Goal: Information Seeking & Learning: Find specific fact

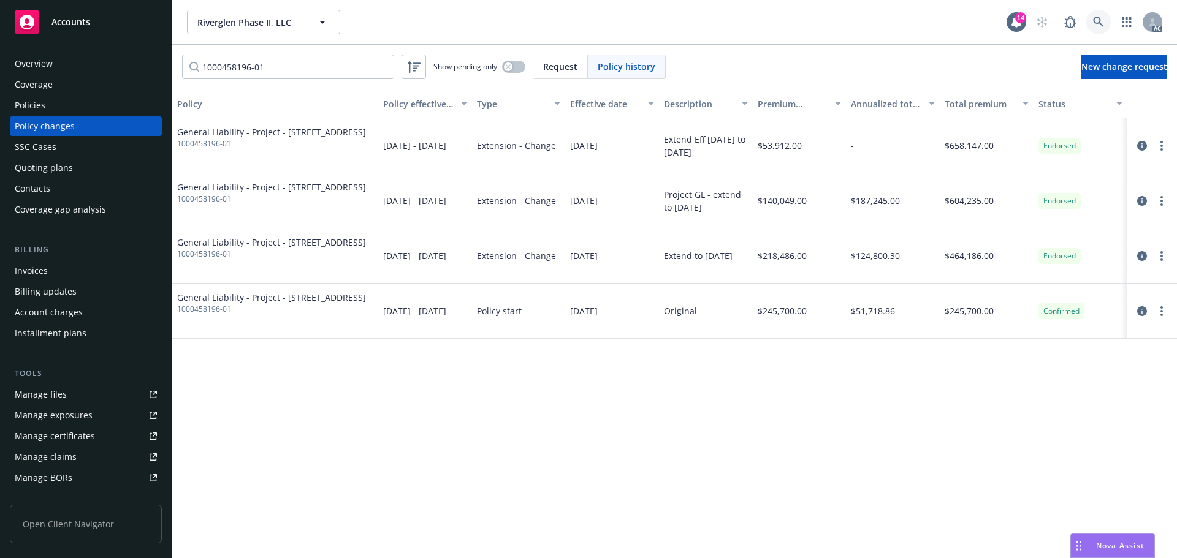
click at [1091, 17] on link at bounding box center [1098, 22] width 25 height 25
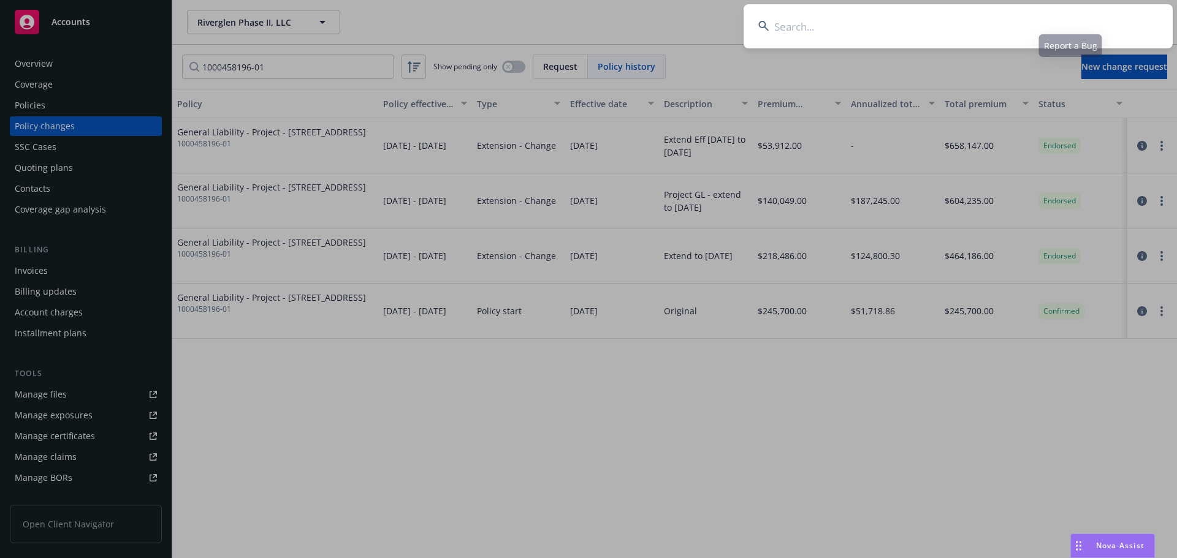
type input "[DATE]"
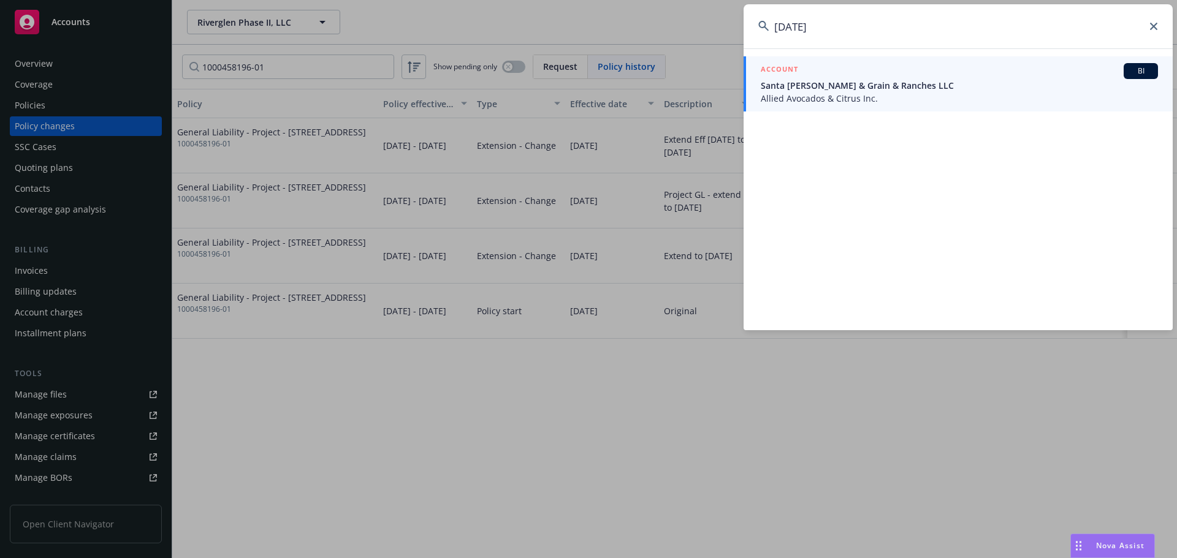
drag, startPoint x: 832, startPoint y: 29, endPoint x: 759, endPoint y: 29, distance: 73.5
click at [759, 29] on div "[DATE]" at bounding box center [957, 26] width 429 height 44
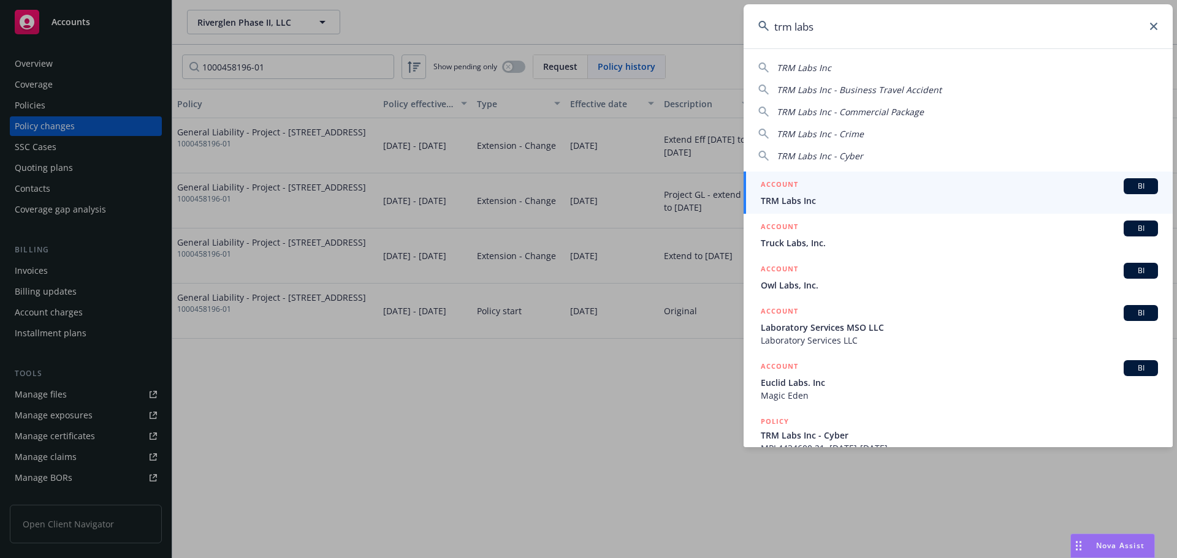
type input "trm labs"
click at [941, 181] on div "ACCOUNT BI" at bounding box center [958, 186] width 397 height 16
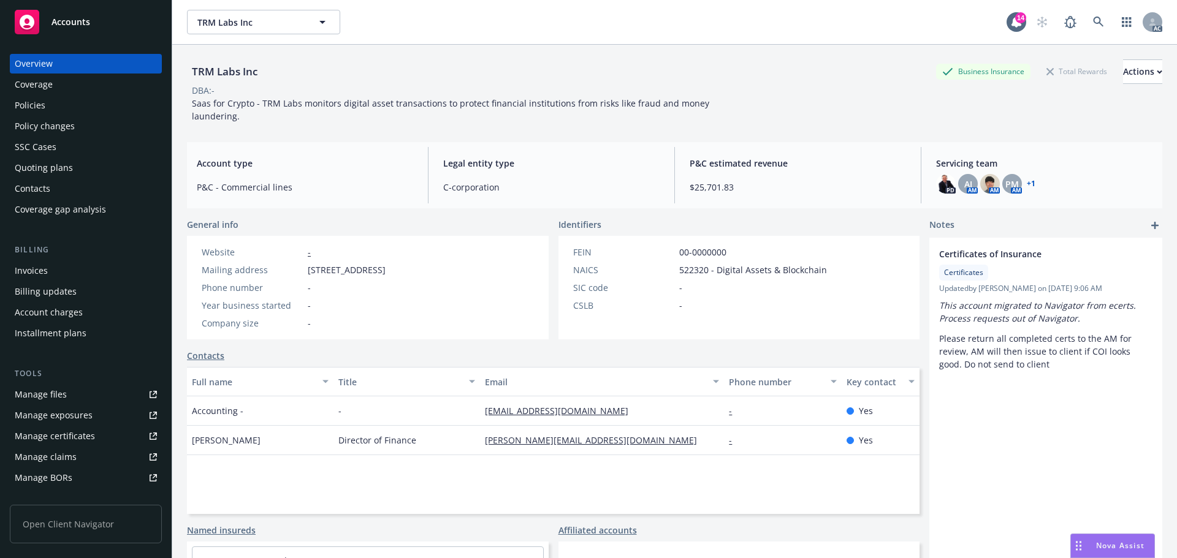
click at [59, 105] on div "Policies" at bounding box center [86, 106] width 142 height 20
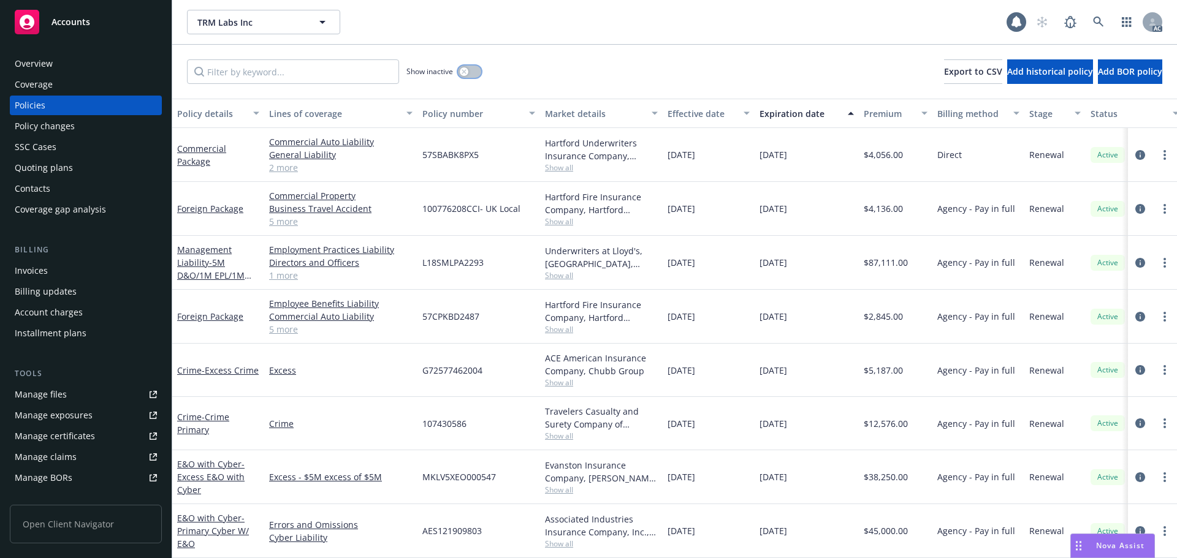
click at [471, 70] on button "button" at bounding box center [469, 72] width 23 height 12
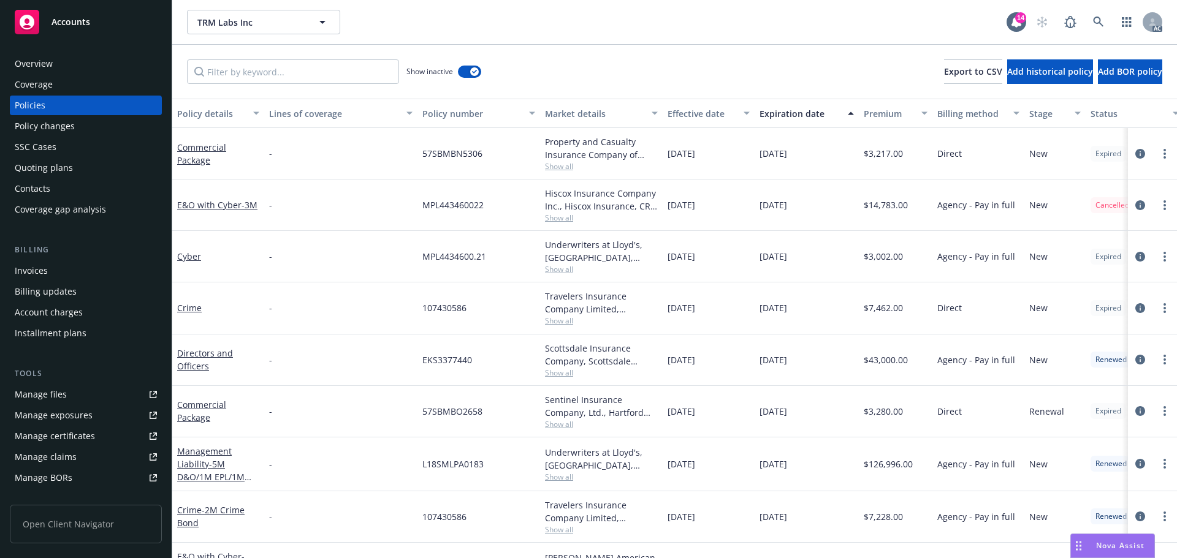
drag, startPoint x: 331, startPoint y: 56, endPoint x: 330, endPoint y: 65, distance: 9.3
click at [330, 56] on div "Show inactive Export to CSV Add historical policy Add BOR policy" at bounding box center [674, 72] width 1004 height 54
click at [330, 67] on input "Filter by keyword..." at bounding box center [293, 71] width 212 height 25
click at [56, 130] on div "Policy changes" at bounding box center [45, 126] width 60 height 20
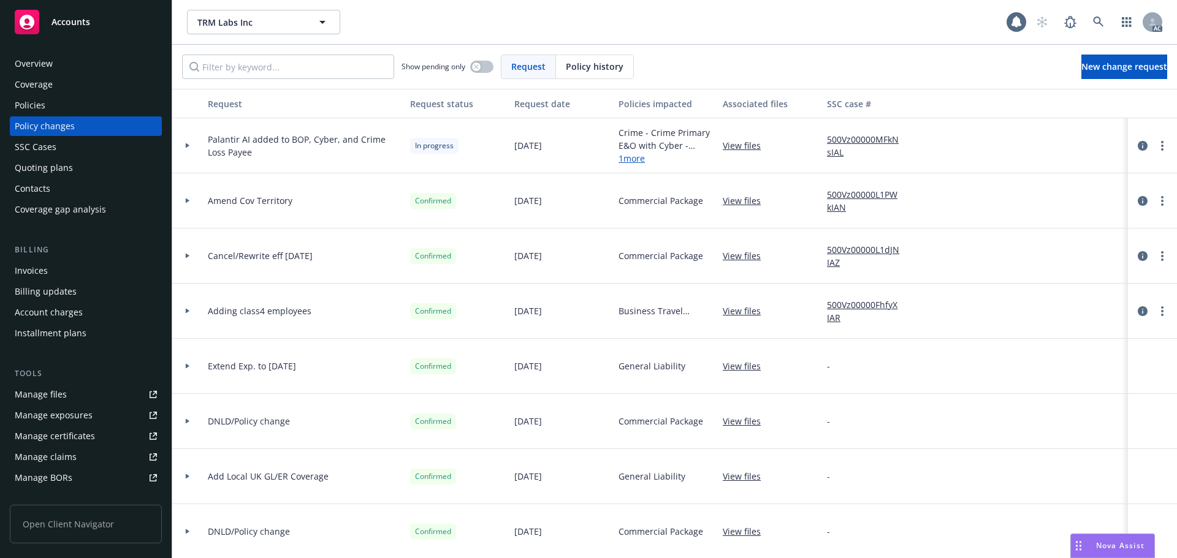
drag, startPoint x: 603, startPoint y: 69, endPoint x: 308, endPoint y: 44, distance: 296.4
click at [586, 71] on span "Policy history" at bounding box center [595, 66] width 58 height 13
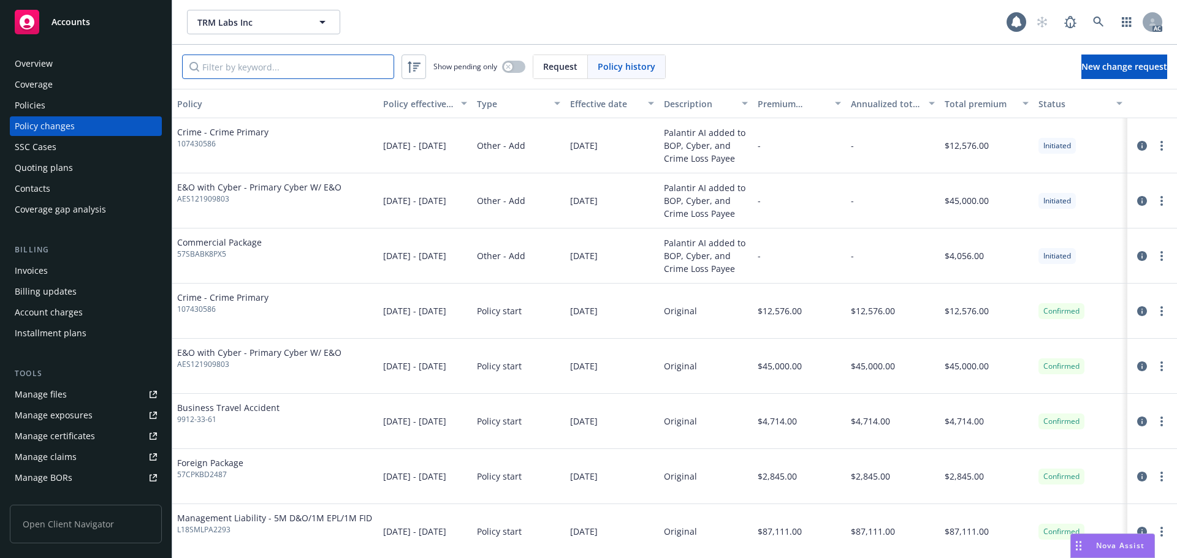
click at [281, 64] on input "Filter by keyword..." at bounding box center [288, 67] width 212 height 25
paste input "57CPKBD2487"
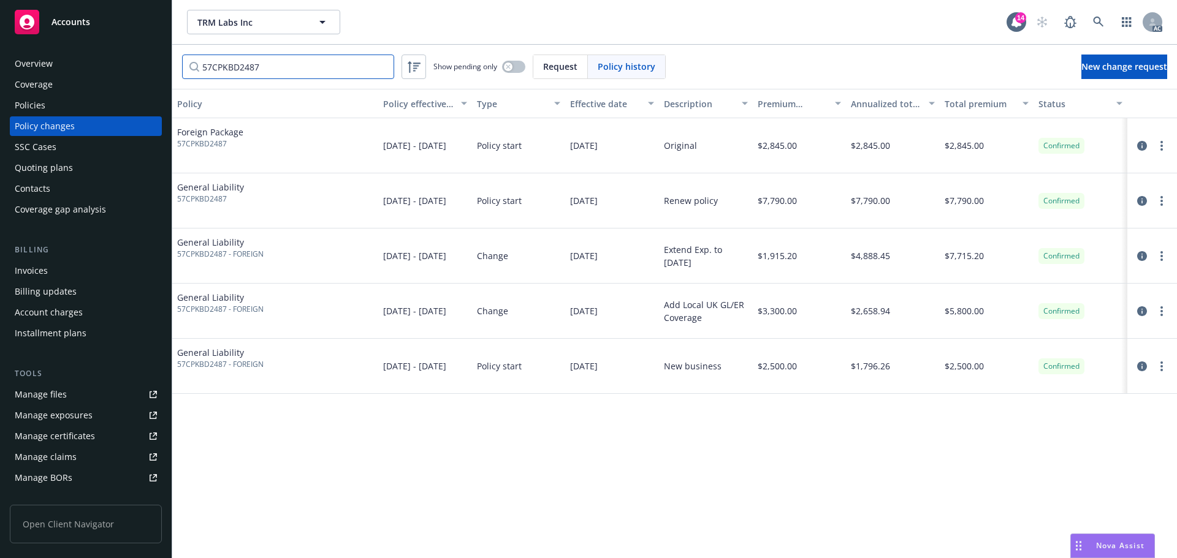
type input "57CPKBD2487"
click at [66, 268] on div "Invoices" at bounding box center [86, 271] width 142 height 20
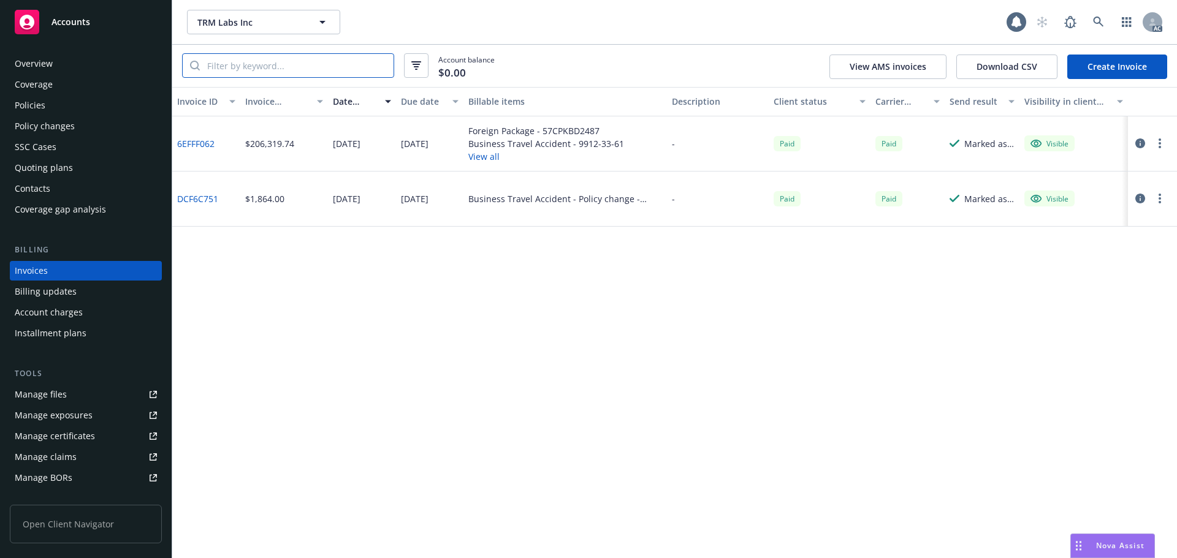
click at [270, 69] on input "search" at bounding box center [297, 65] width 194 height 23
paste input "57CPKBD2487"
type input "57CPKBD2487"
click at [195, 146] on link "6EFFF062" at bounding box center [195, 143] width 37 height 13
click at [72, 126] on div "Policy changes" at bounding box center [45, 126] width 60 height 20
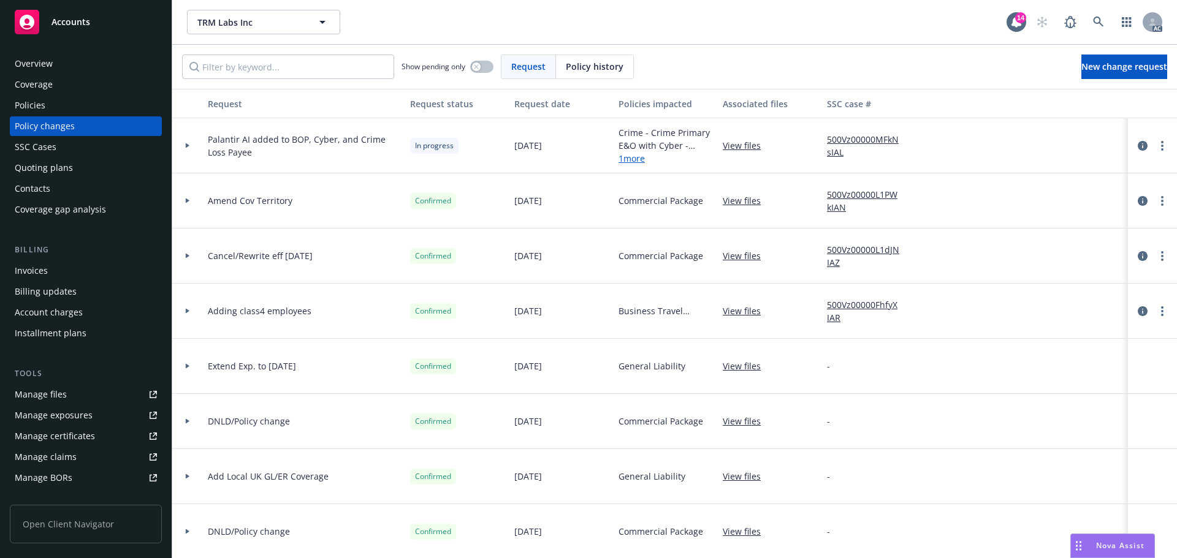
drag, startPoint x: 590, startPoint y: 66, endPoint x: 573, endPoint y: 67, distance: 16.6
click at [580, 67] on span "Policy history" at bounding box center [595, 66] width 58 height 13
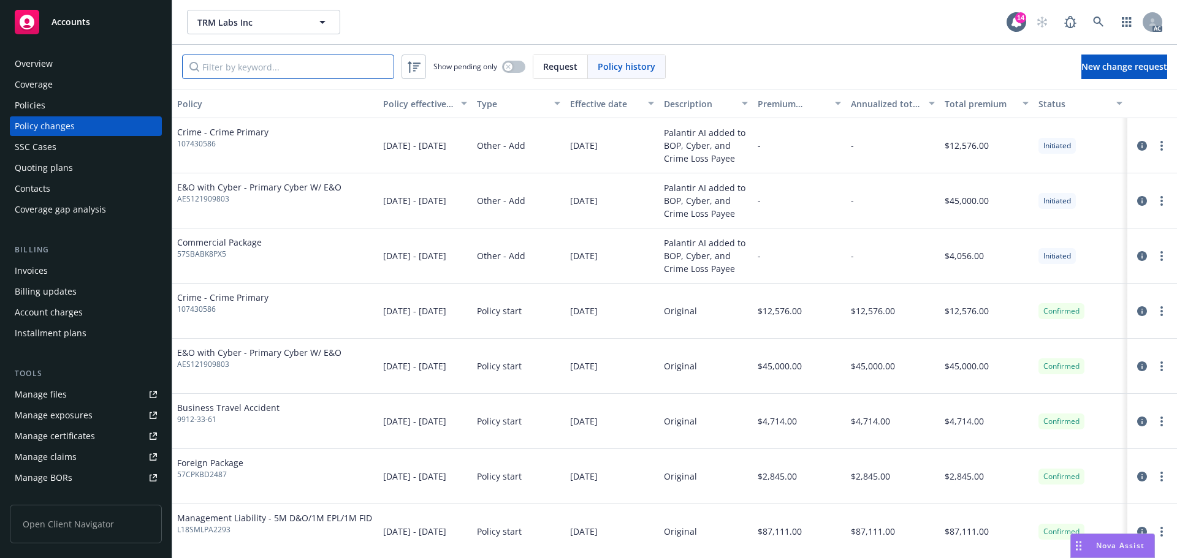
click at [301, 61] on input "Filter by keyword..." at bounding box center [288, 67] width 212 height 25
paste input "57CPKBD2487"
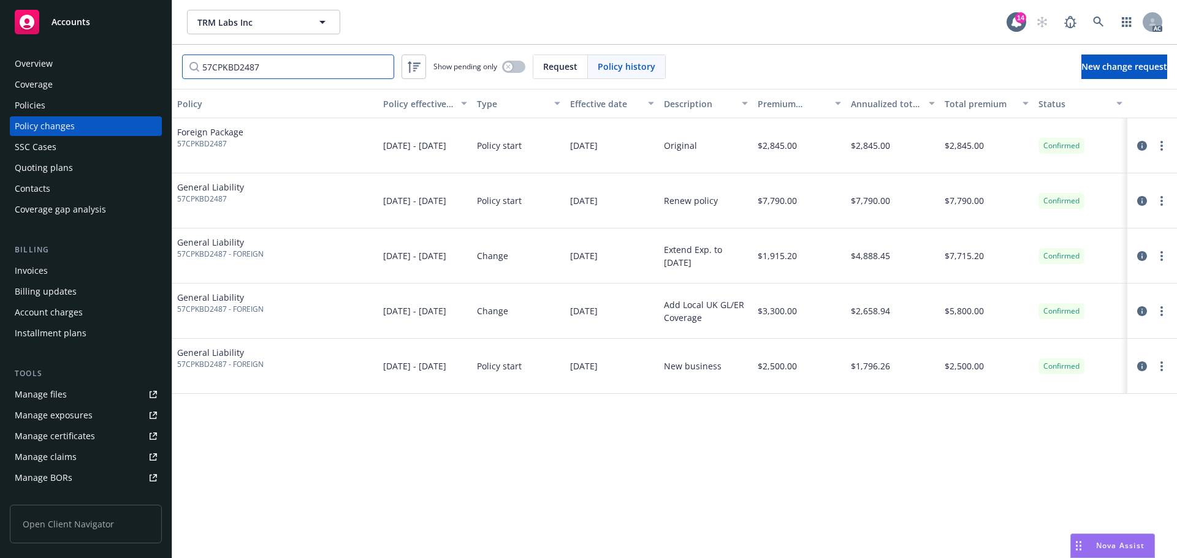
type input "57CPKBD2487"
drag, startPoint x: 251, startPoint y: 257, endPoint x: 185, endPoint y: 252, distance: 66.4
click at [176, 259] on div "General Liability 57CPKBD2487 - FOREIGN" at bounding box center [275, 256] width 206 height 55
copy span "57CPKBD2487 - FOREIGN"
click at [70, 104] on div "Policies" at bounding box center [86, 106] width 142 height 20
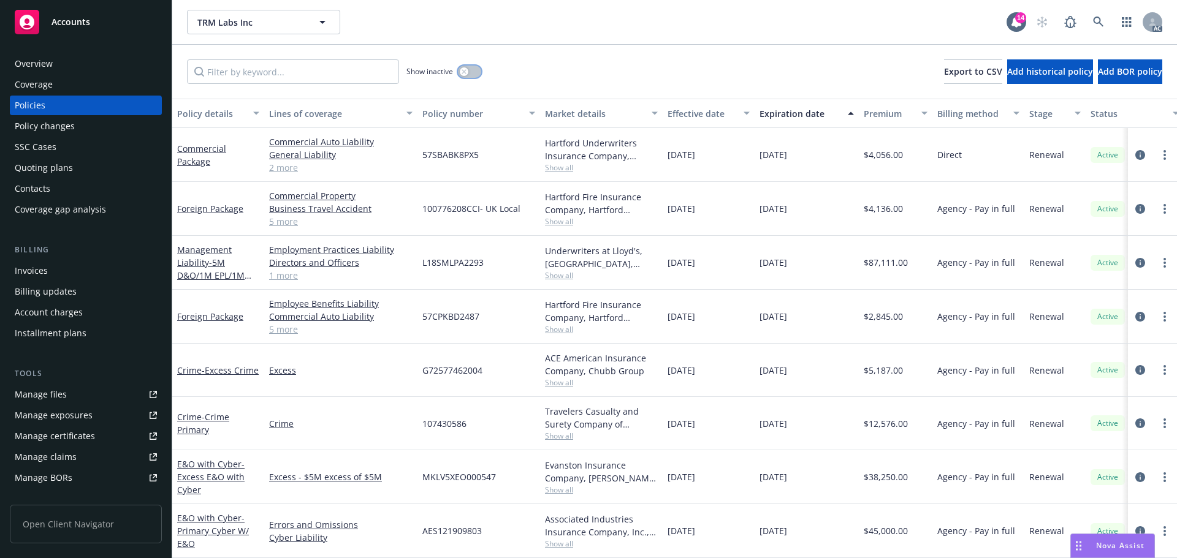
click at [468, 70] on button "button" at bounding box center [469, 72] width 23 height 12
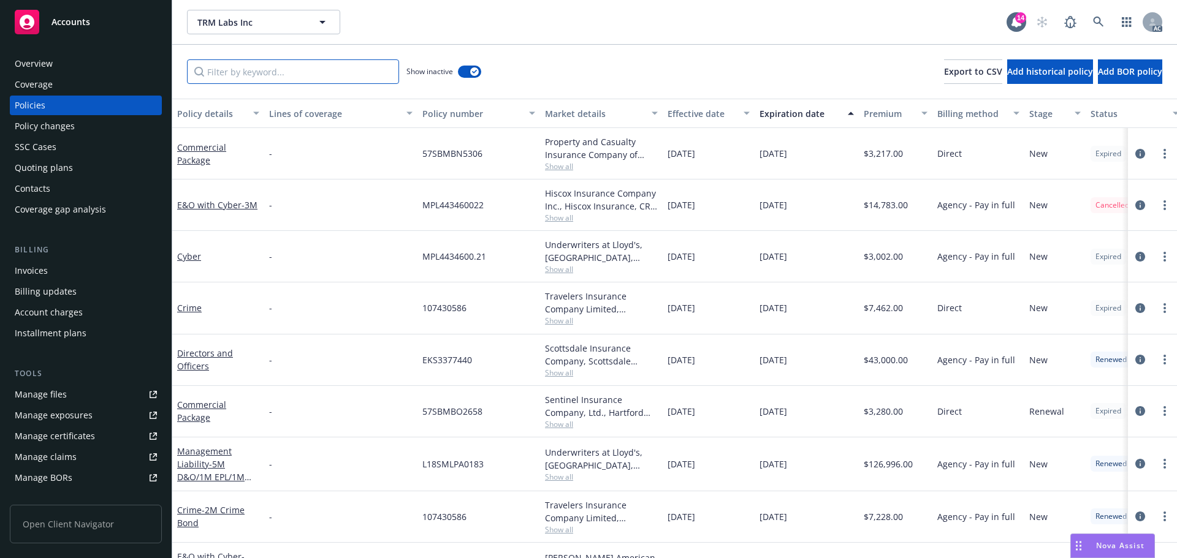
click at [343, 75] on input "Filter by keyword..." at bounding box center [293, 71] width 212 height 25
paste input "57CPKBD2487 - FOREIGN"
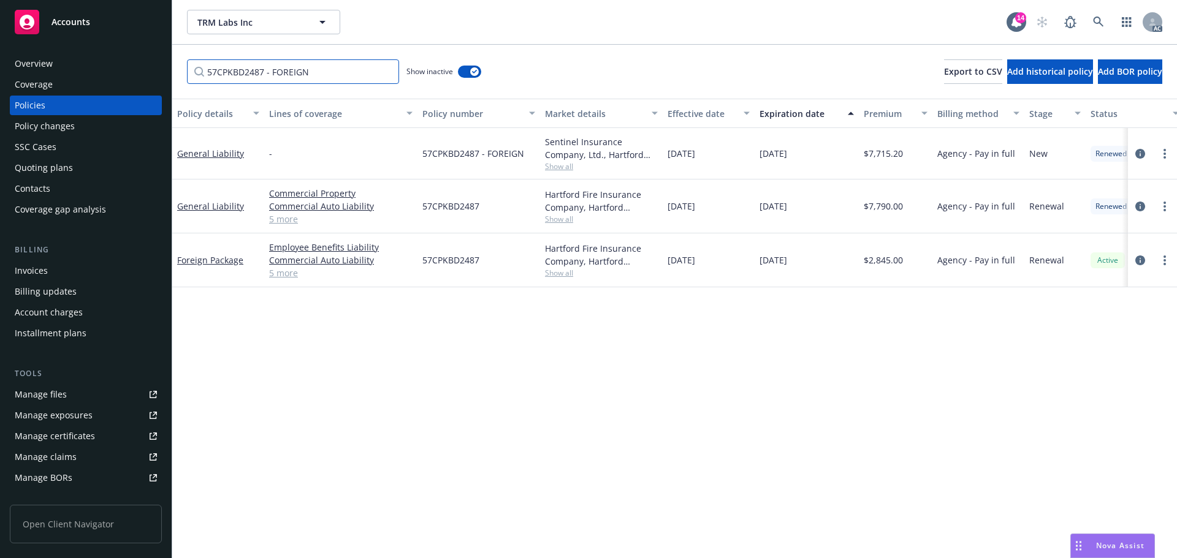
type input "57CPKBD2487 - FOREIGN"
click at [71, 269] on div "Invoices" at bounding box center [86, 271] width 142 height 20
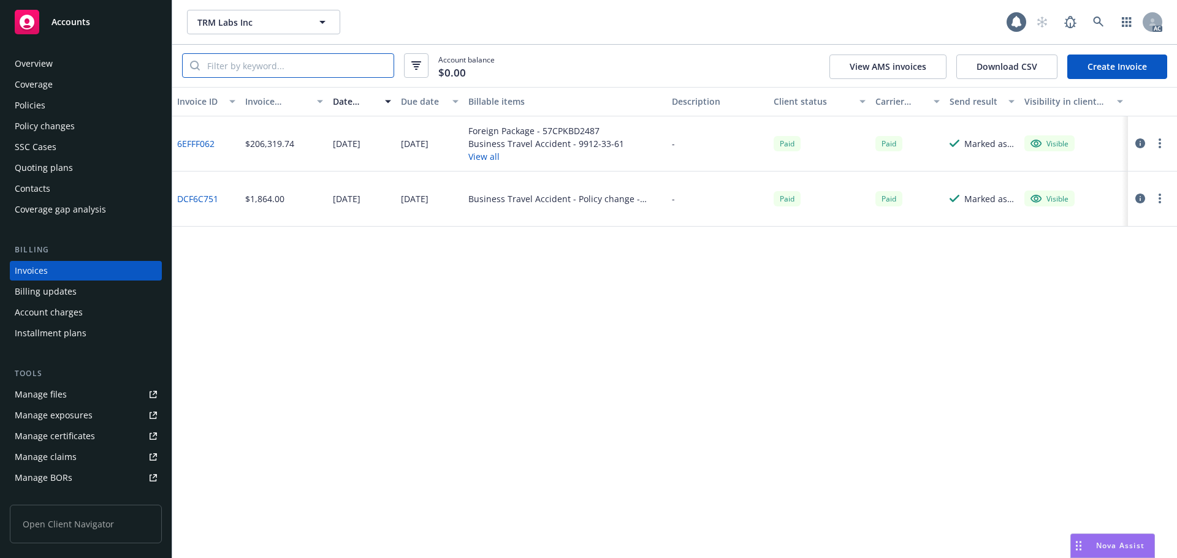
click at [325, 72] on input "search" at bounding box center [297, 65] width 194 height 23
paste input "57CPKBD2487 - FOREIGN"
type input "57CPKBD2487 - FOREIGN"
click at [194, 144] on link "6EFFF062" at bounding box center [195, 143] width 37 height 13
click at [62, 121] on div "Policy changes" at bounding box center [45, 126] width 60 height 20
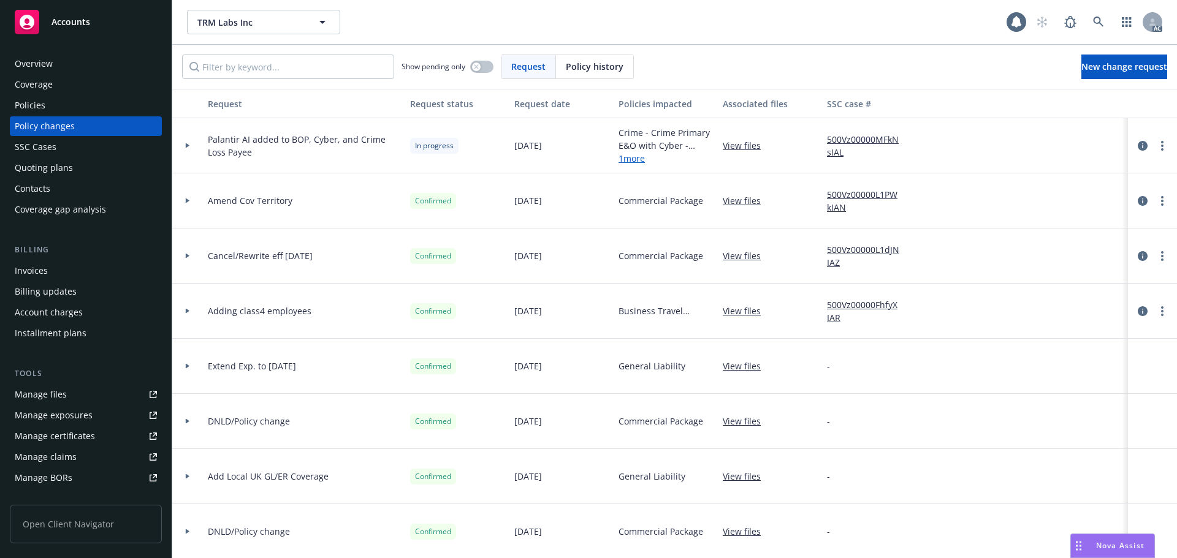
click at [590, 64] on span "Policy history" at bounding box center [595, 66] width 58 height 13
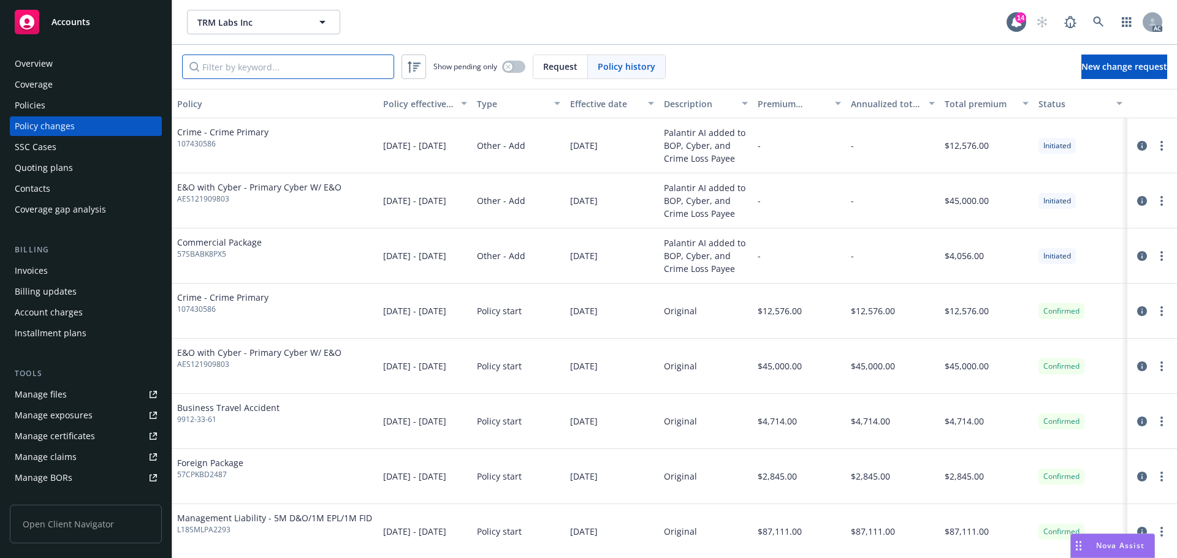
click at [298, 66] on input "Filter by keyword..." at bounding box center [288, 67] width 212 height 25
paste input "57CPKBD2487 - FOREIGN"
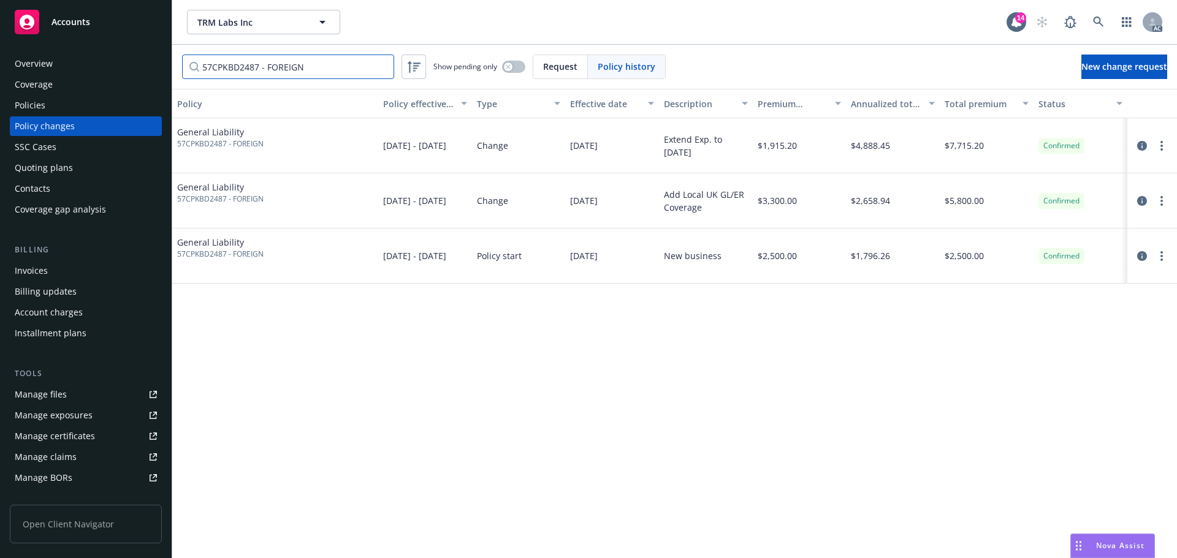
type input "57CPKBD2487 - FOREIGN"
click at [39, 108] on div "Policies" at bounding box center [30, 106] width 31 height 20
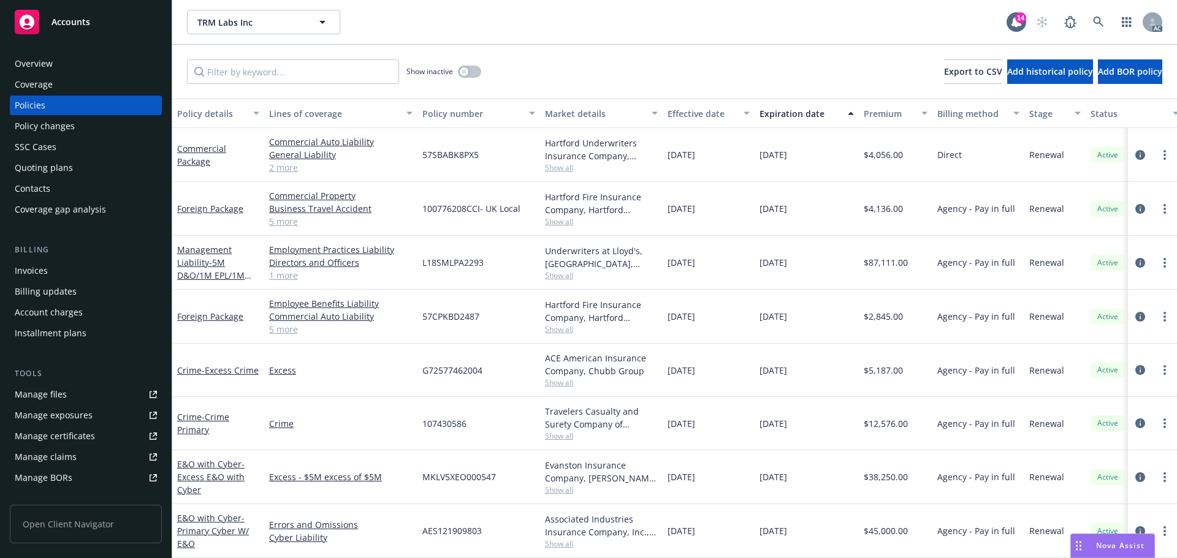
click at [53, 125] on div "Policy changes" at bounding box center [45, 126] width 60 height 20
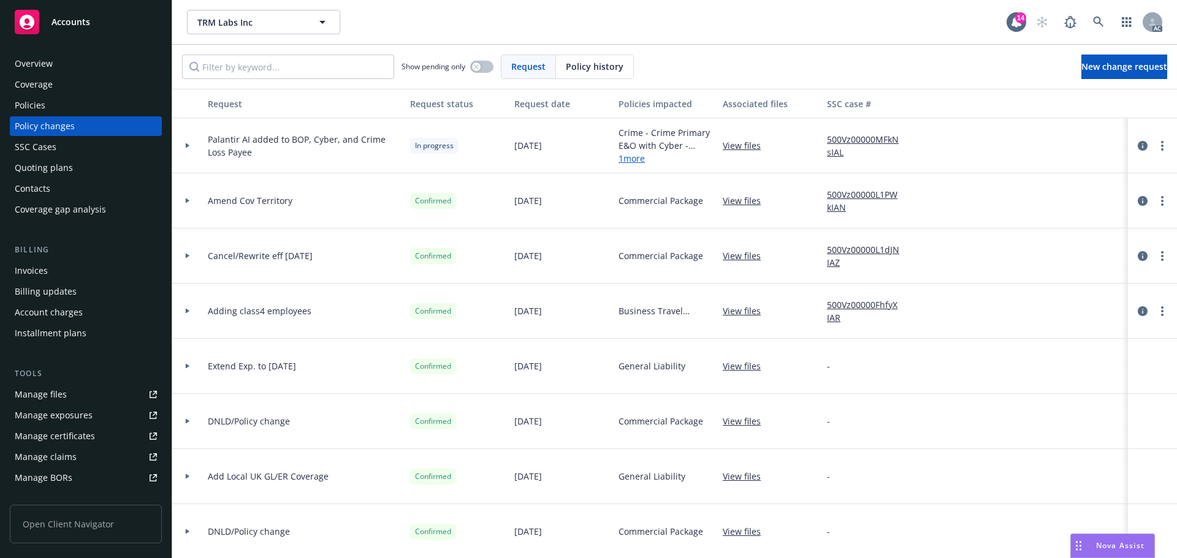
click at [581, 74] on div "Policy history" at bounding box center [594, 66] width 77 height 23
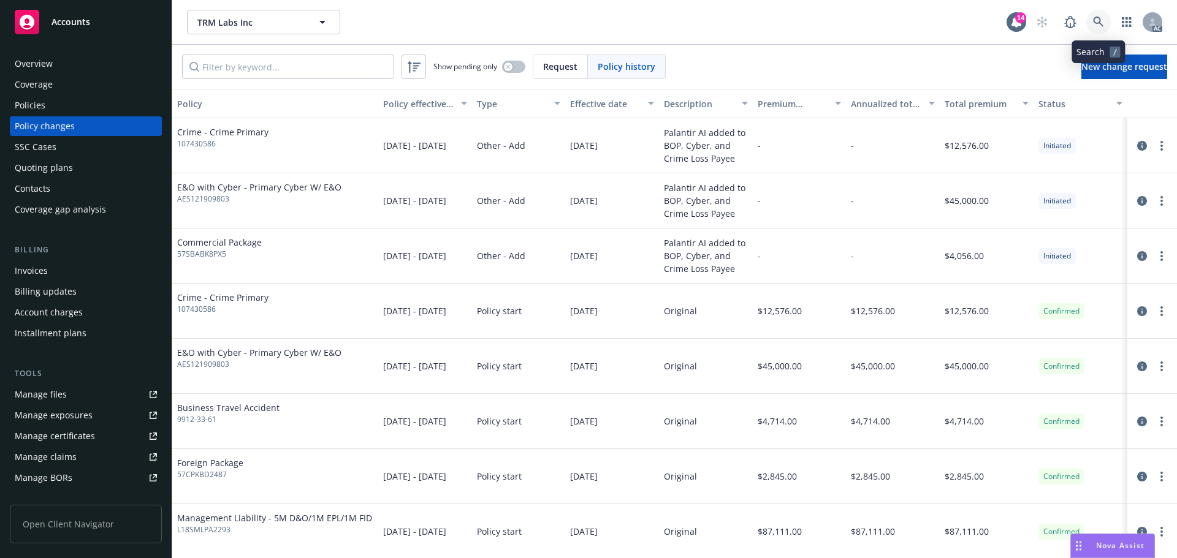
click at [1093, 15] on link at bounding box center [1098, 22] width 25 height 25
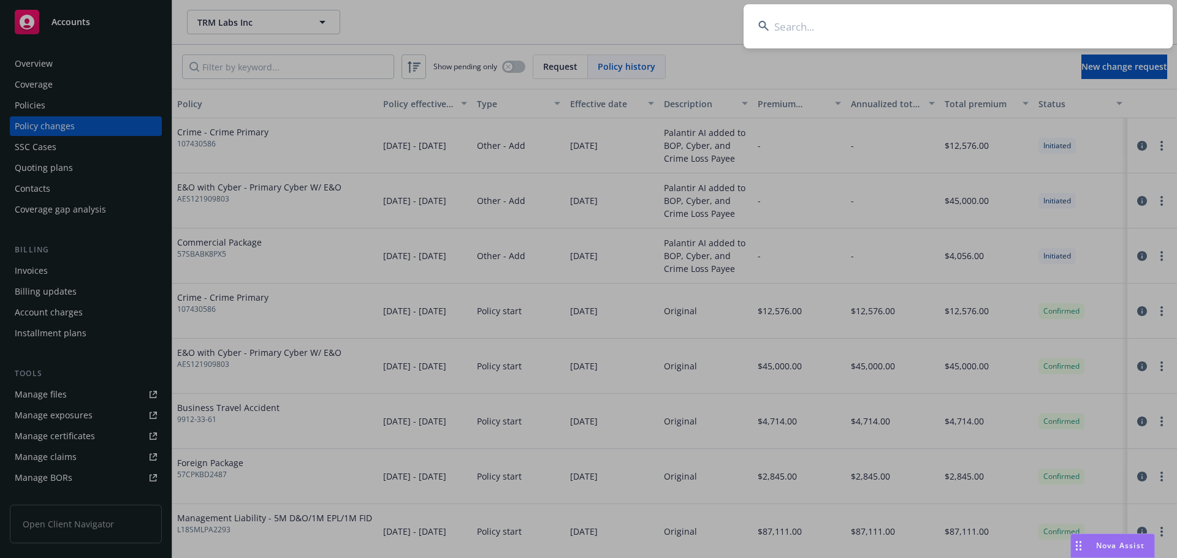
click at [871, 37] on input at bounding box center [957, 26] width 429 height 44
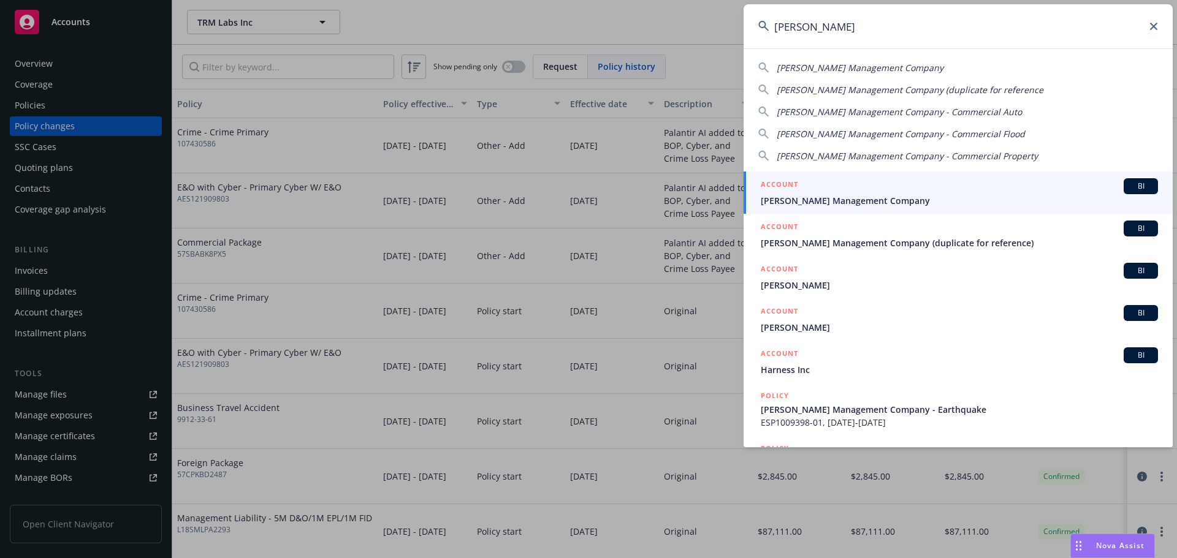
type input "[PERSON_NAME]"
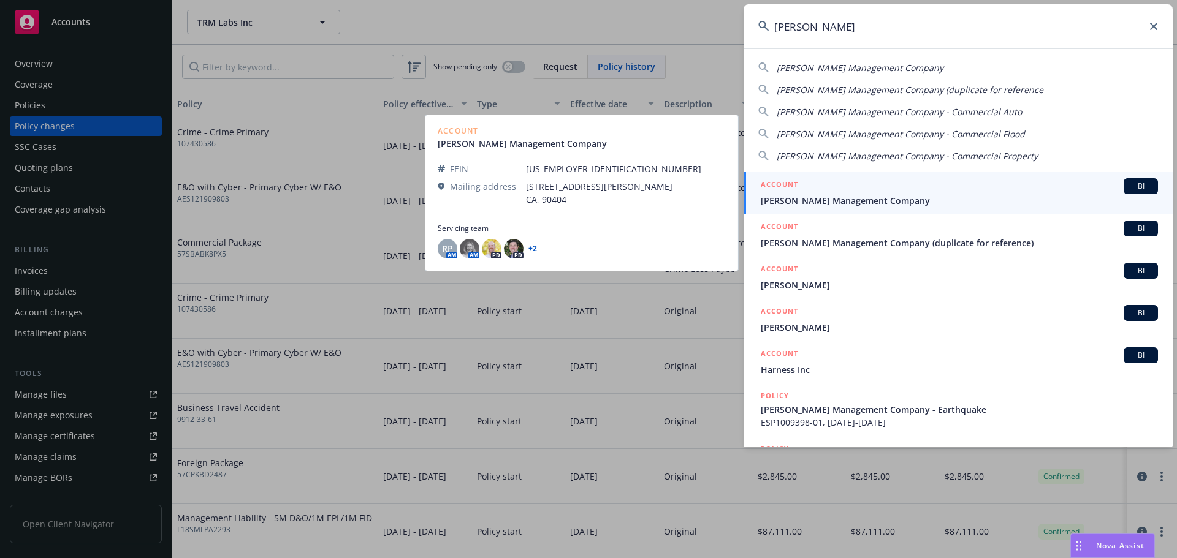
click at [861, 188] on div "ACCOUNT BI" at bounding box center [958, 186] width 397 height 16
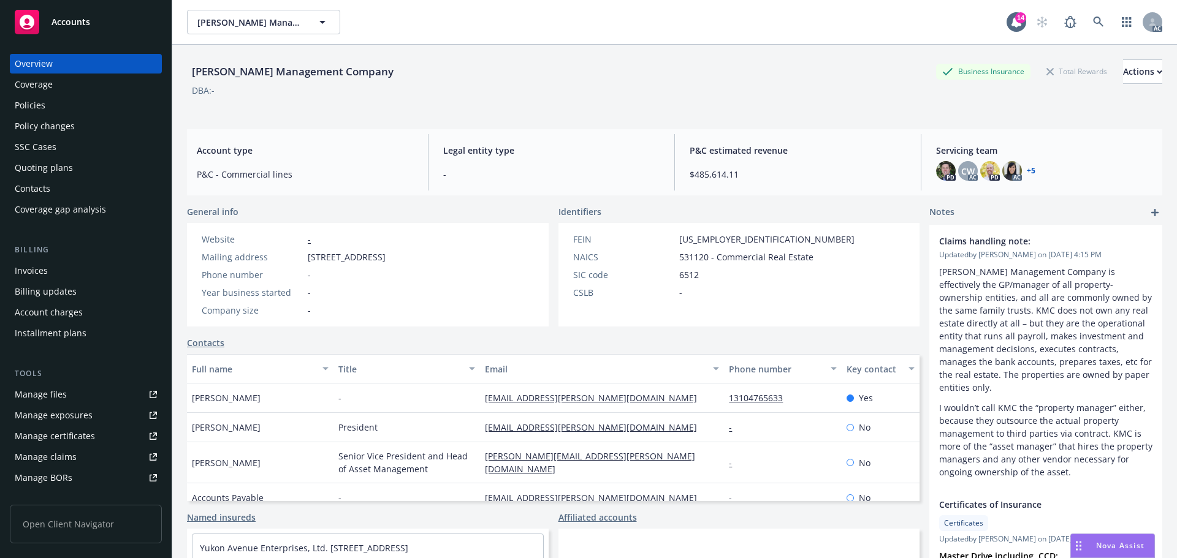
click at [73, 125] on div "Policy changes" at bounding box center [45, 126] width 60 height 20
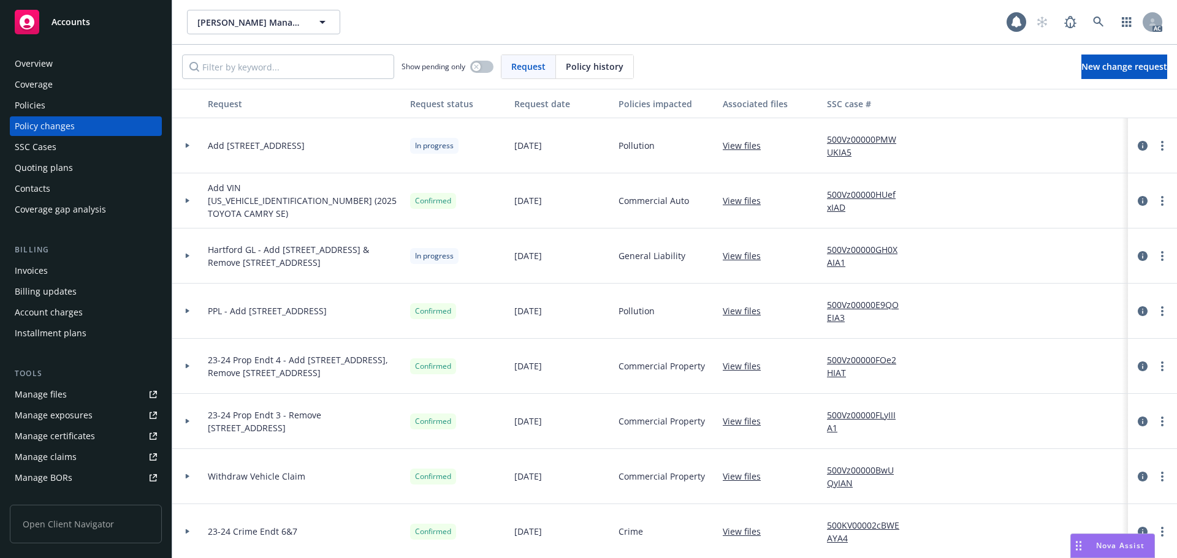
click at [562, 59] on div "Policy history" at bounding box center [594, 66] width 77 height 23
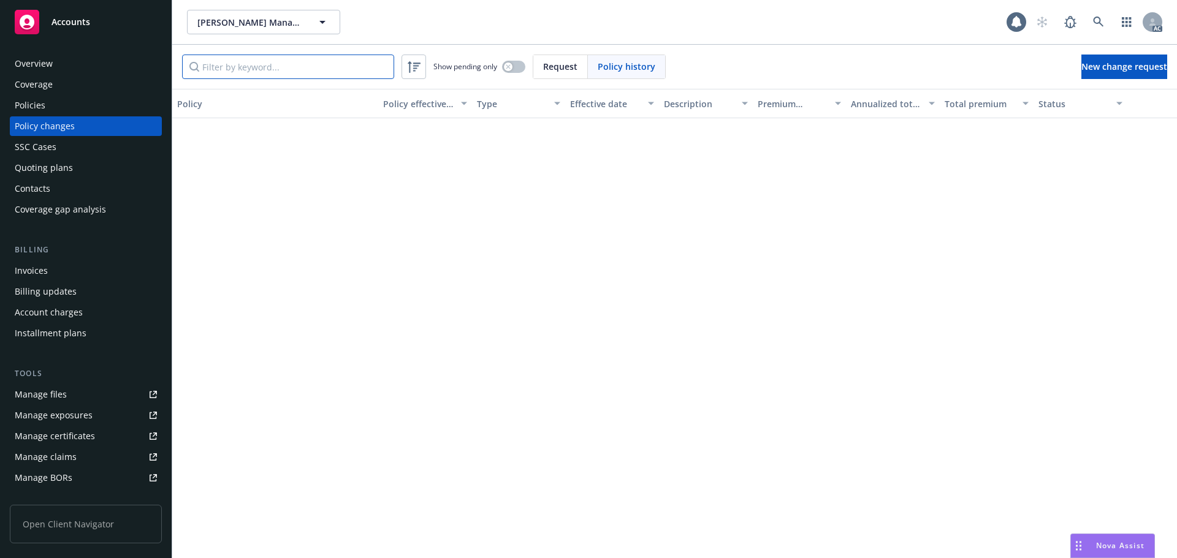
click at [304, 76] on input "Filter by keyword..." at bounding box center [288, 67] width 212 height 25
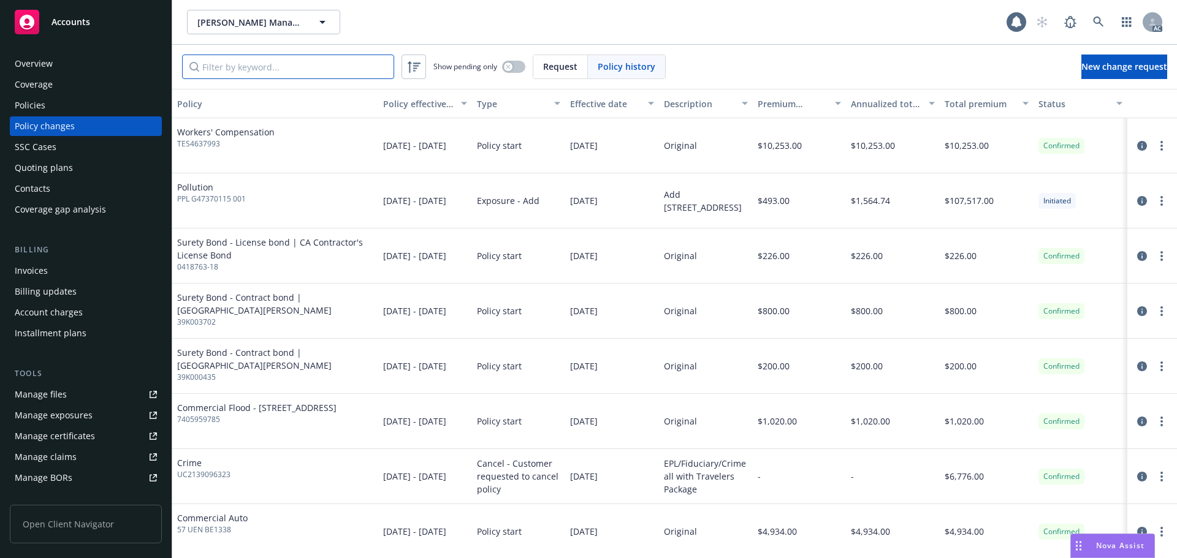
paste input "1142708"
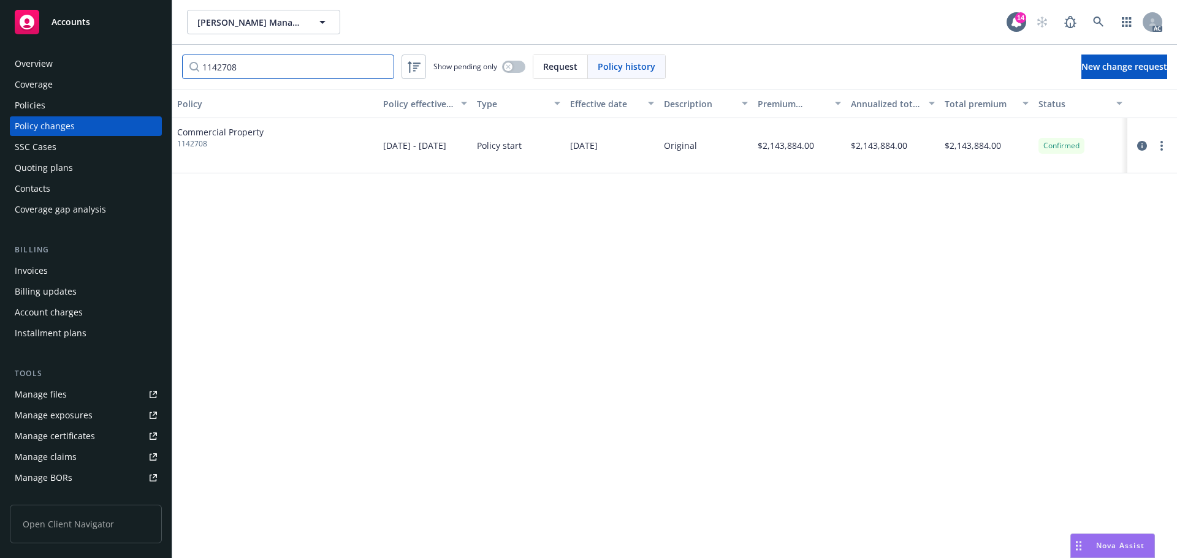
type input "1142708"
click at [47, 103] on div "Policies" at bounding box center [86, 106] width 142 height 20
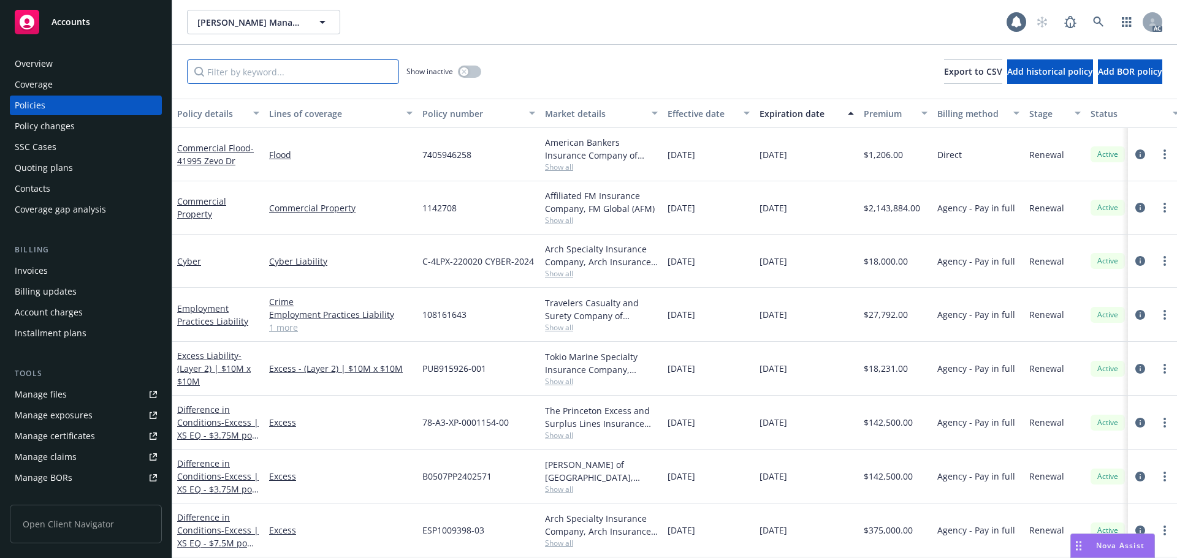
click at [301, 67] on input "Filter by keyword..." at bounding box center [293, 71] width 212 height 25
paste input "1142708"
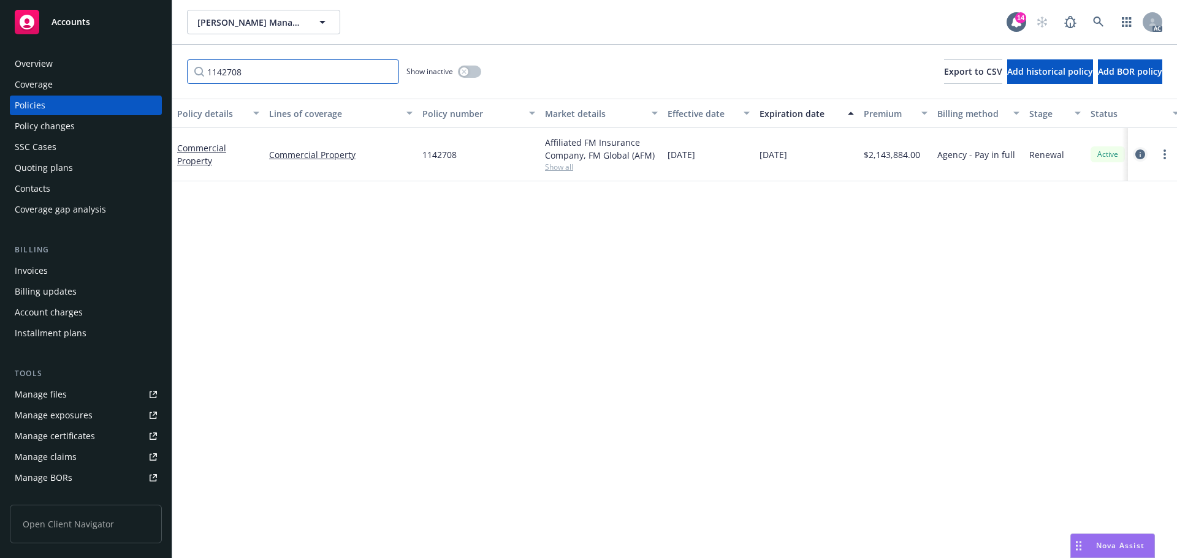
type input "1142708"
click at [1137, 155] on icon "circleInformation" at bounding box center [1140, 155] width 10 height 10
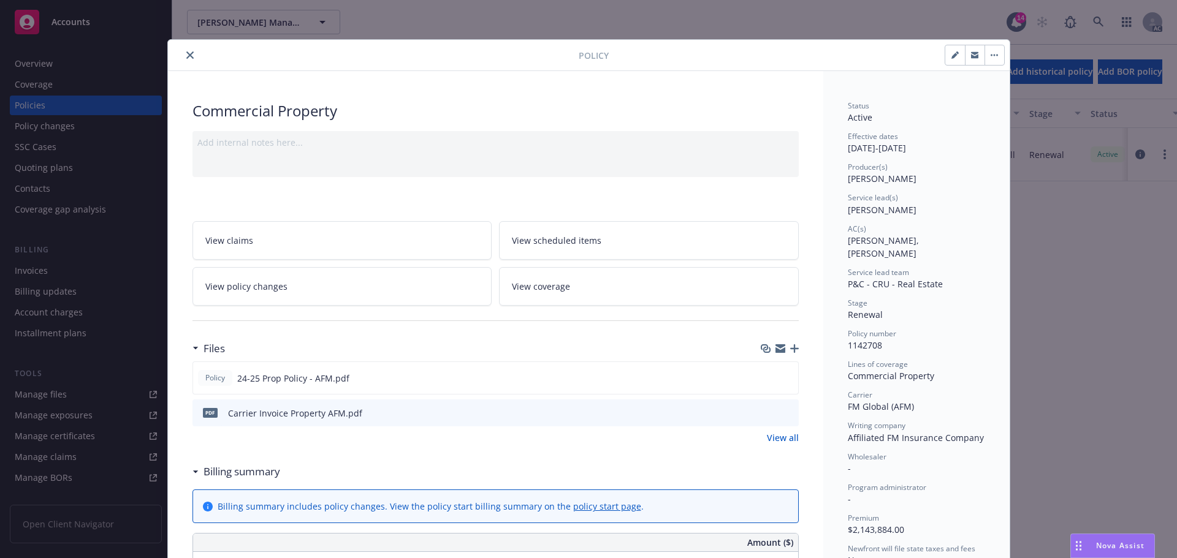
click at [191, 50] on button "close" at bounding box center [190, 55] width 15 height 15
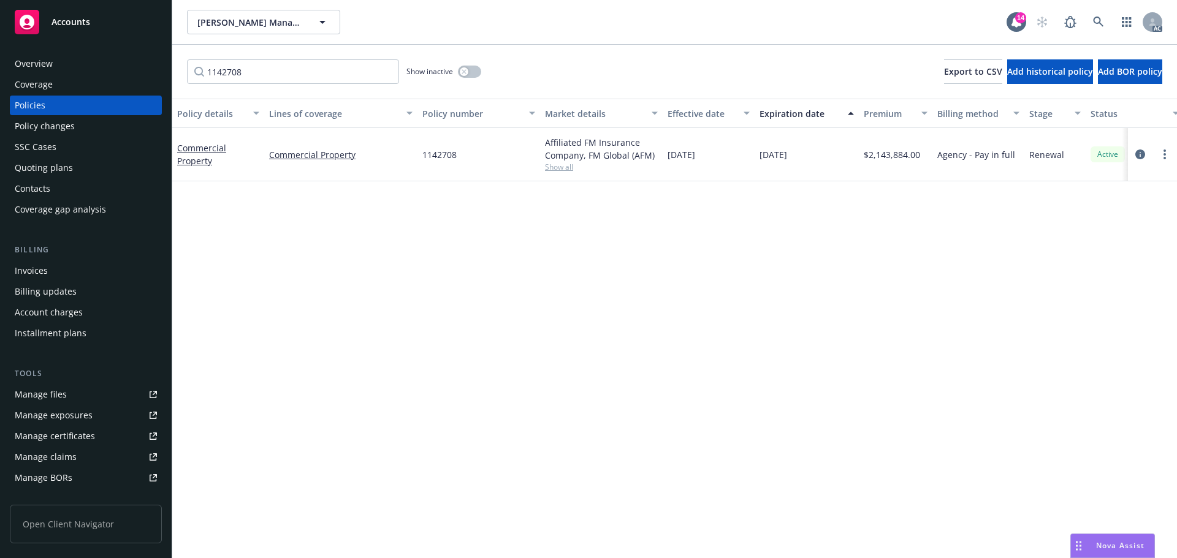
click at [77, 124] on div "Policy changes" at bounding box center [86, 126] width 142 height 20
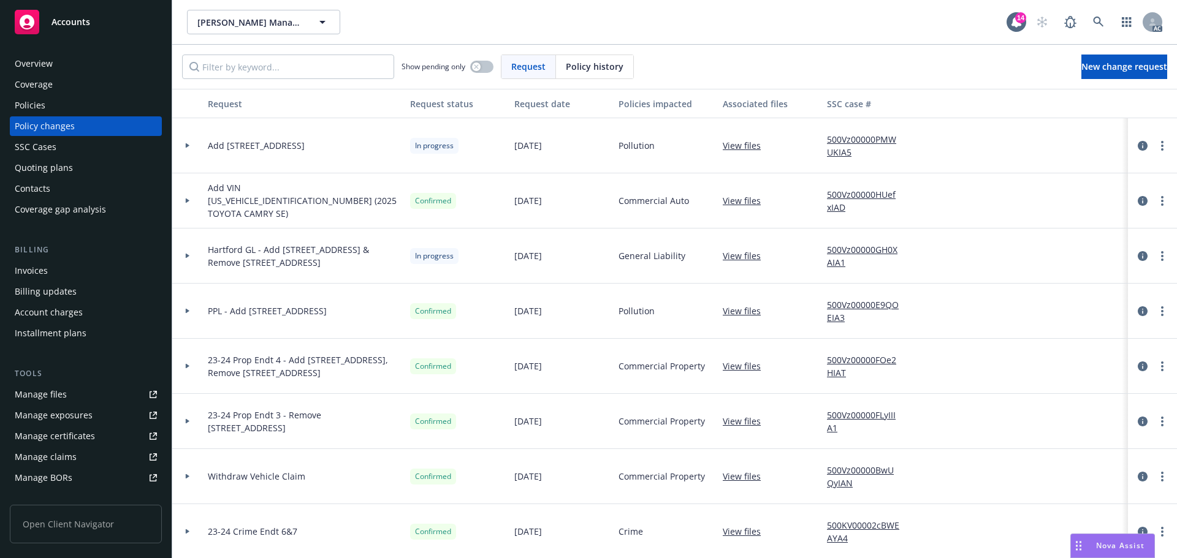
drag, startPoint x: 593, startPoint y: 64, endPoint x: 578, endPoint y: 65, distance: 15.3
click at [578, 65] on span "Policy history" at bounding box center [595, 66] width 58 height 13
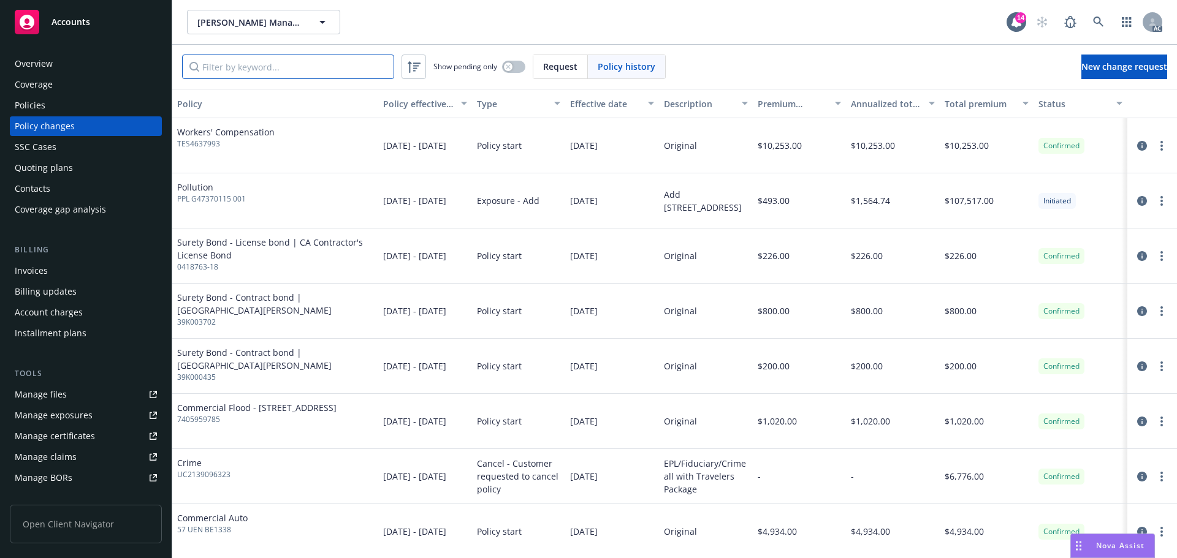
click at [271, 68] on input "Filter by keyword..." at bounding box center [288, 67] width 212 height 25
paste input "1142708"
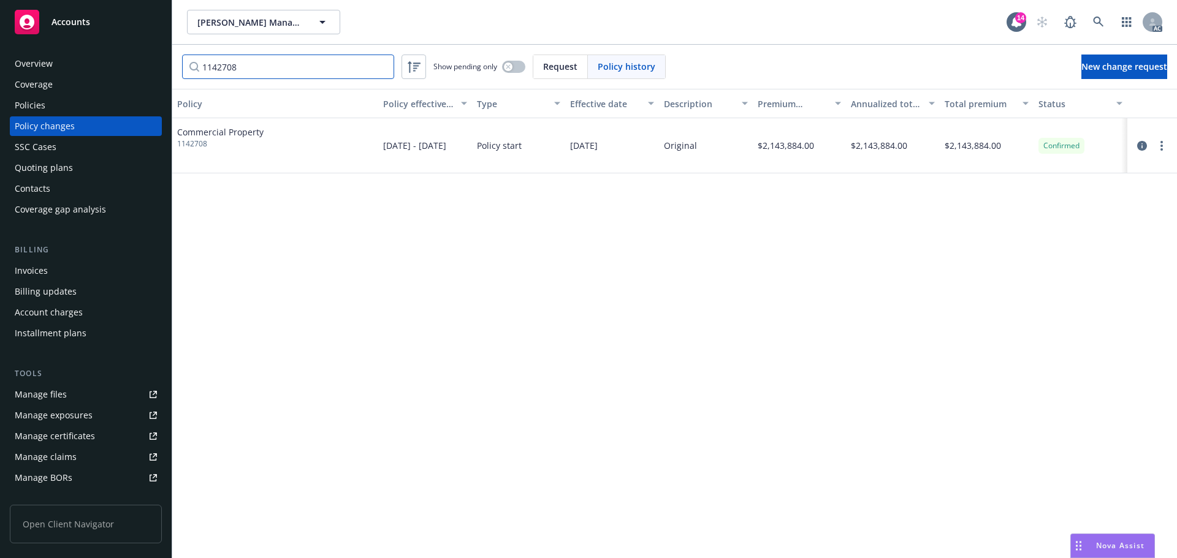
type input "1142708"
click at [827, 214] on div "Policy Policy effective dates Type Effective date Description Premium change An…" at bounding box center [674, 323] width 1004 height 469
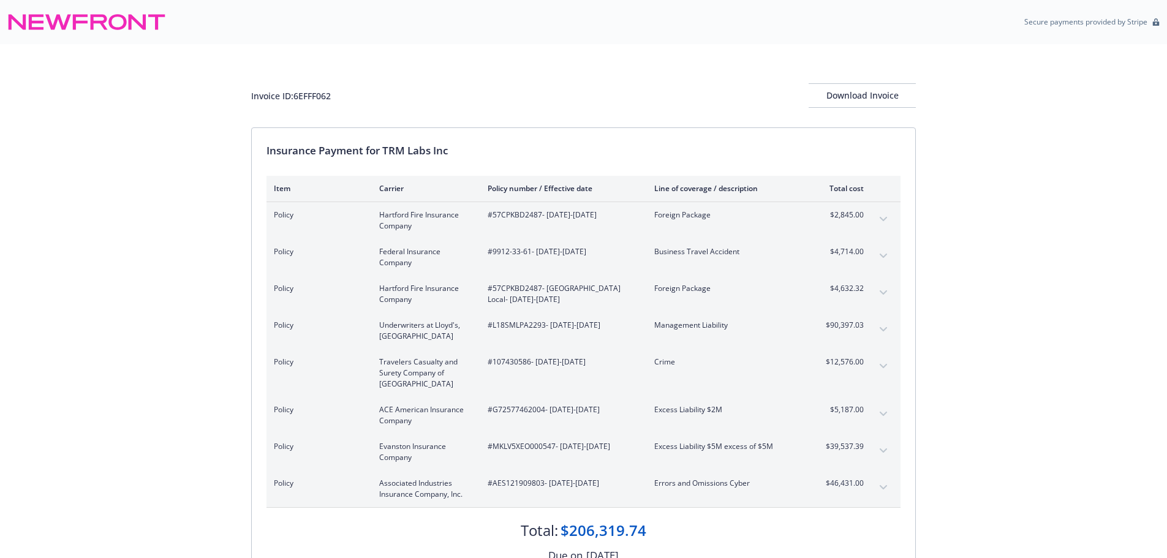
click at [881, 216] on button "expand content" at bounding box center [884, 220] width 20 height 20
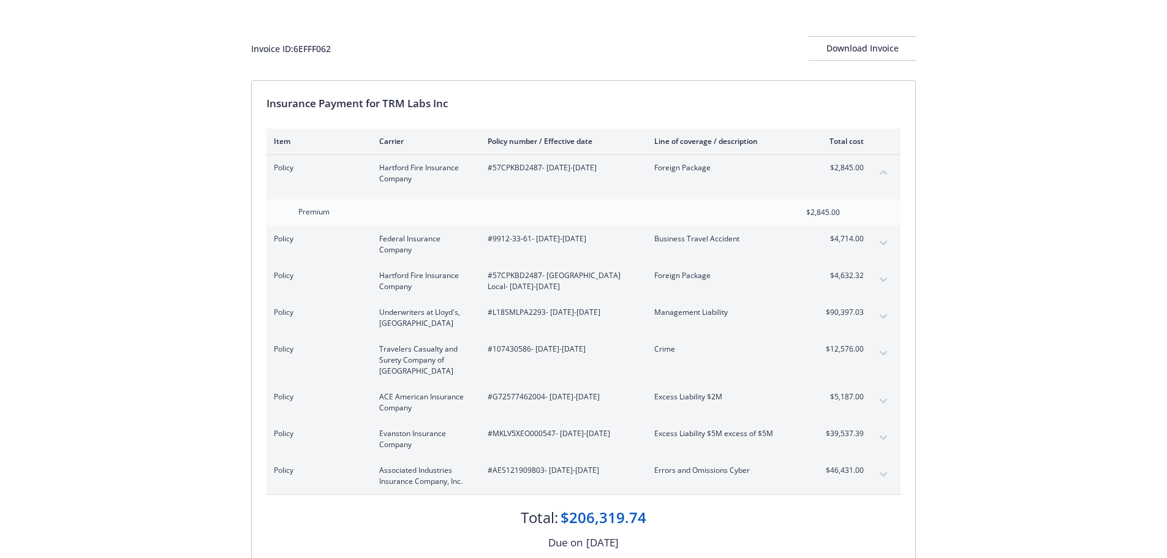
scroll to position [123, 0]
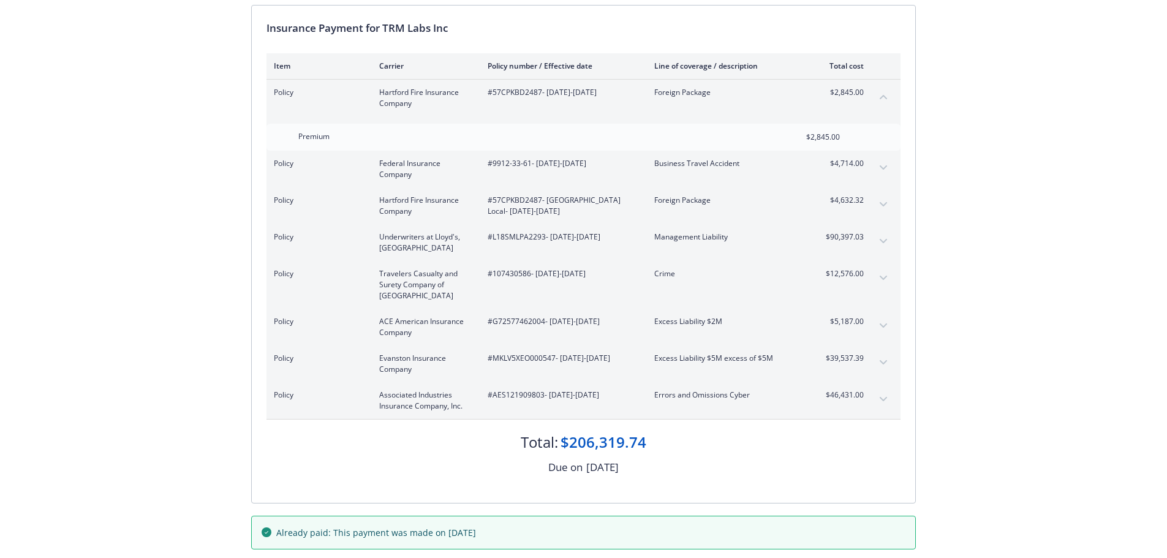
click at [882, 206] on icon "expand content" at bounding box center [883, 204] width 7 height 5
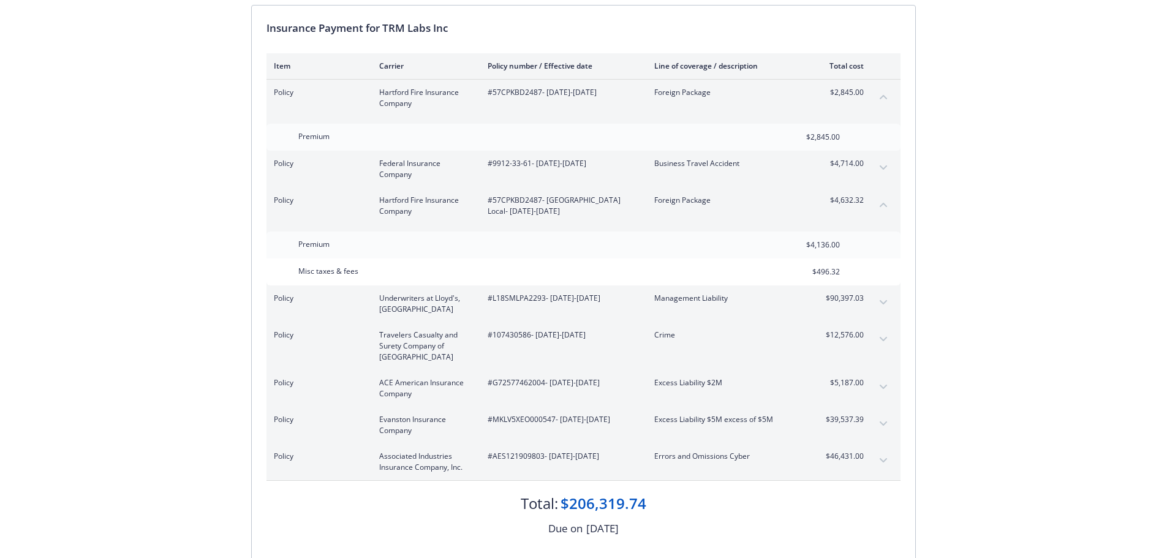
scroll to position [240, 0]
